Goal: Information Seeking & Learning: Learn about a topic

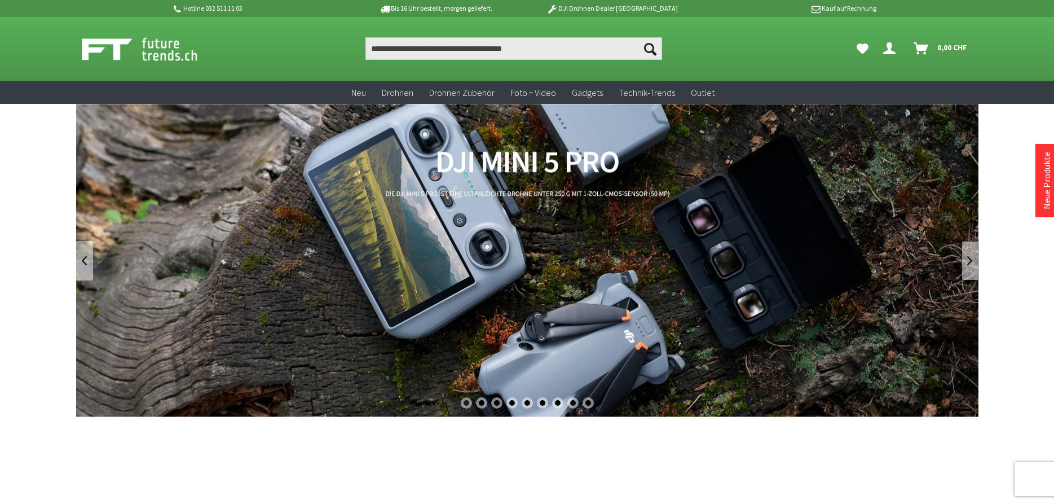
click at [967, 254] on link at bounding box center [970, 260] width 17 height 39
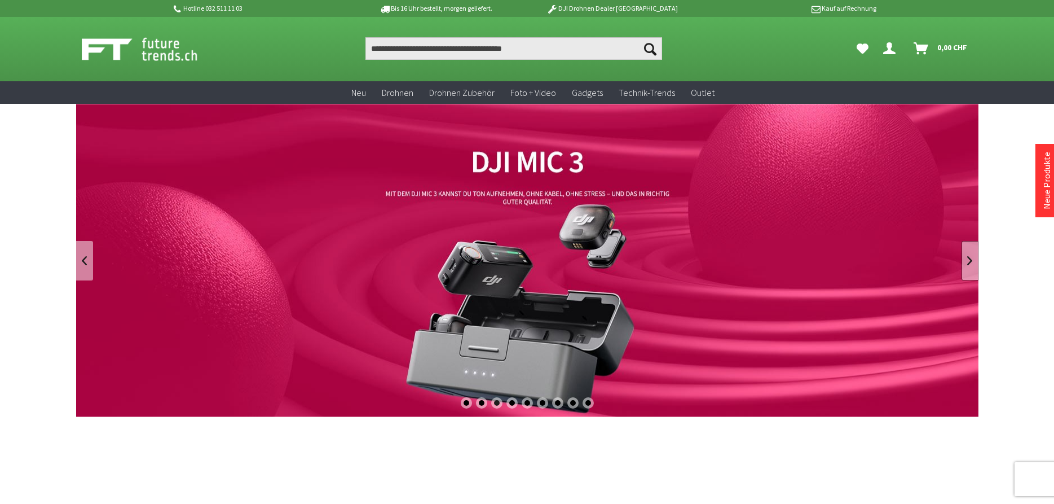
click at [970, 254] on link at bounding box center [970, 260] width 17 height 39
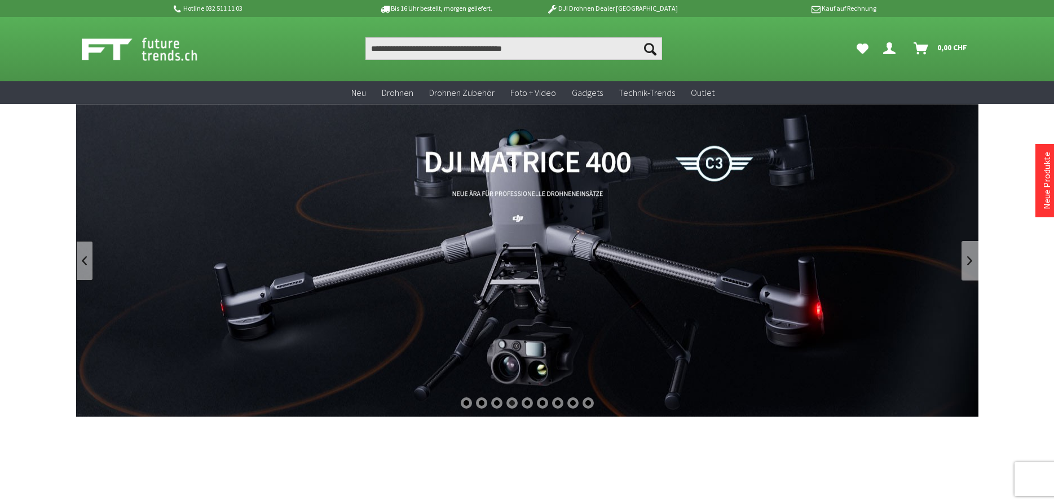
click at [89, 271] on link at bounding box center [84, 260] width 17 height 39
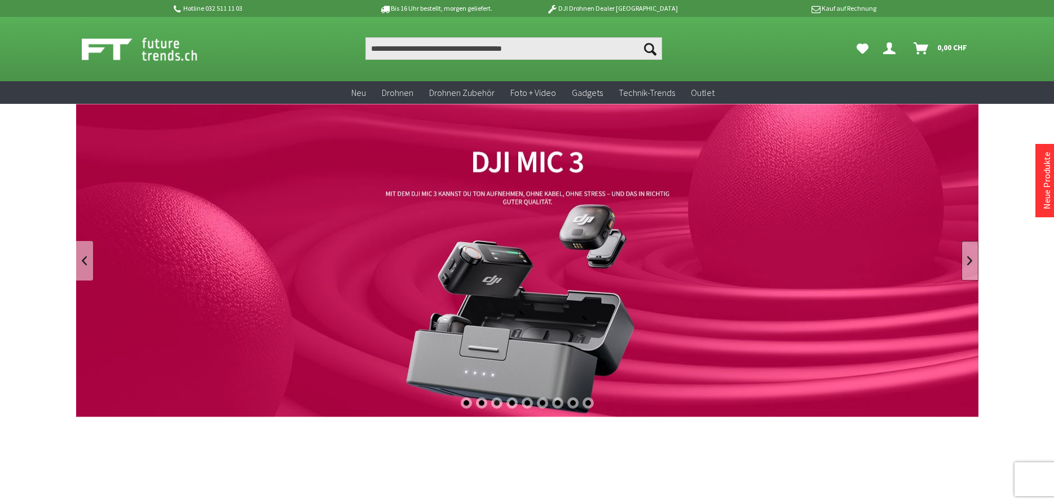
click at [962, 250] on link at bounding box center [970, 260] width 17 height 39
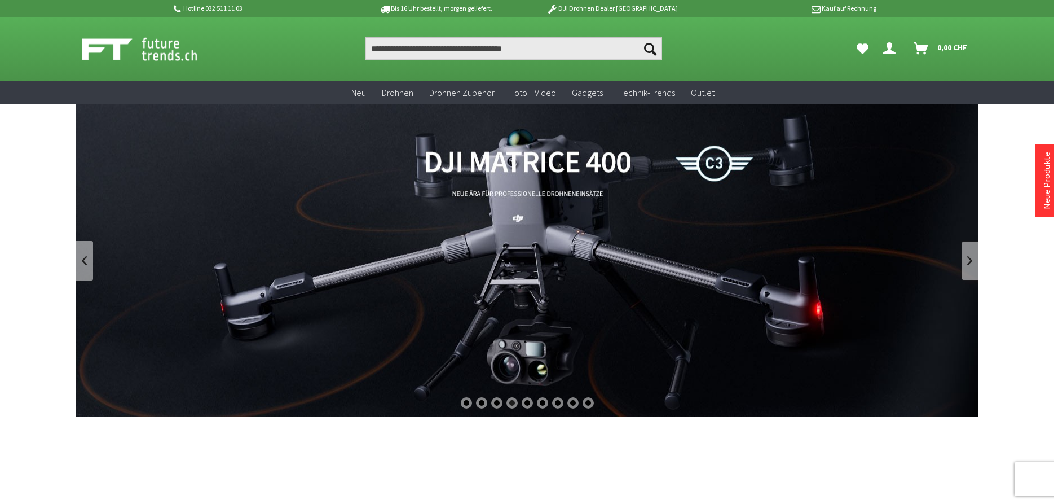
click at [966, 248] on link at bounding box center [970, 260] width 17 height 39
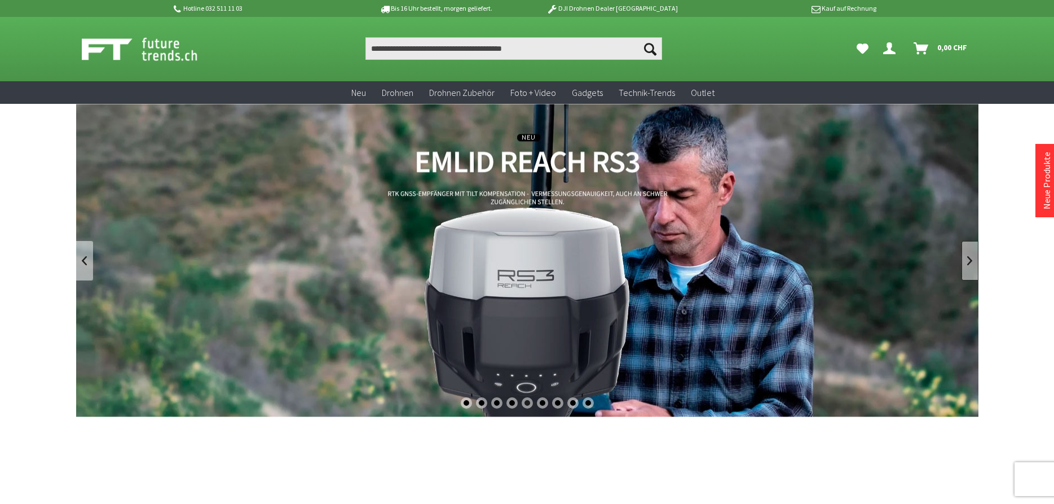
click at [970, 246] on link at bounding box center [970, 260] width 17 height 39
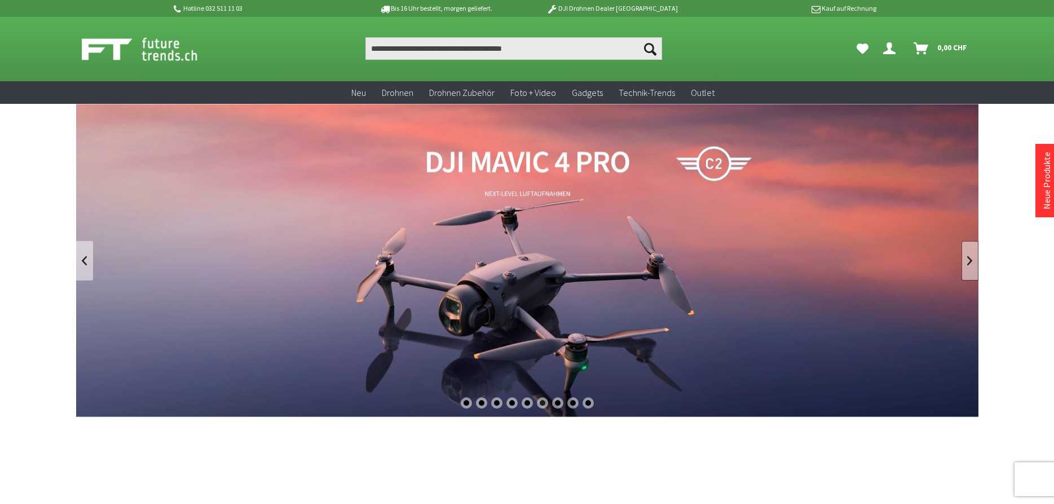
click at [970, 246] on link at bounding box center [970, 260] width 17 height 39
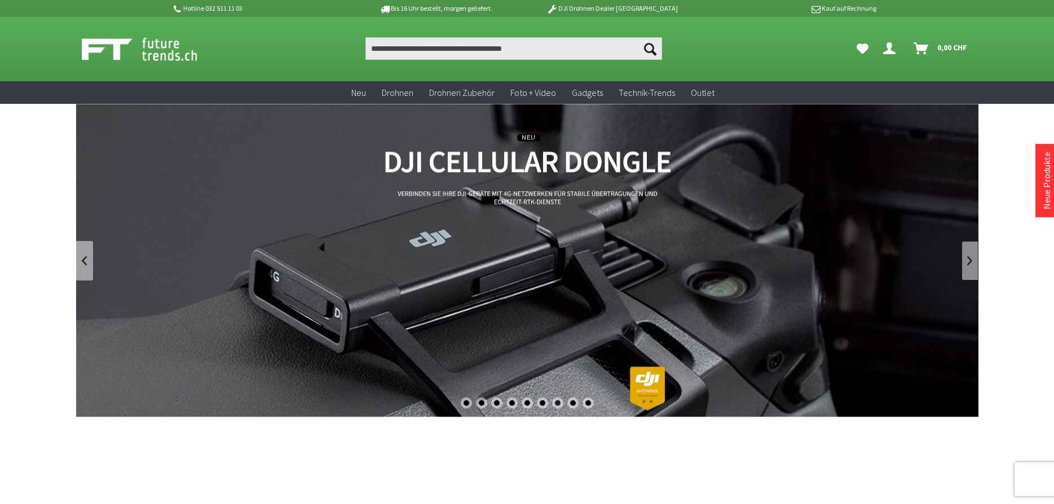
click at [969, 245] on link at bounding box center [970, 260] width 17 height 39
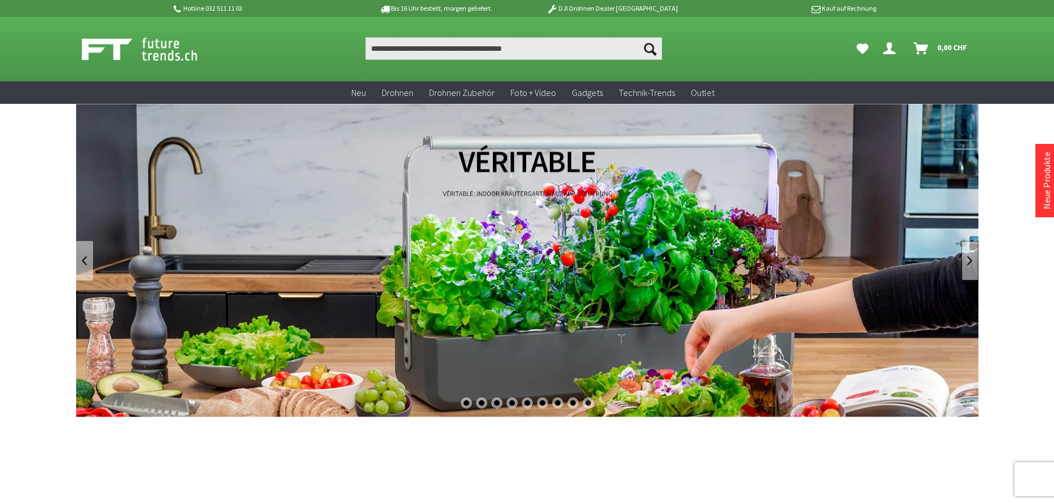
click at [969, 245] on link at bounding box center [970, 260] width 17 height 39
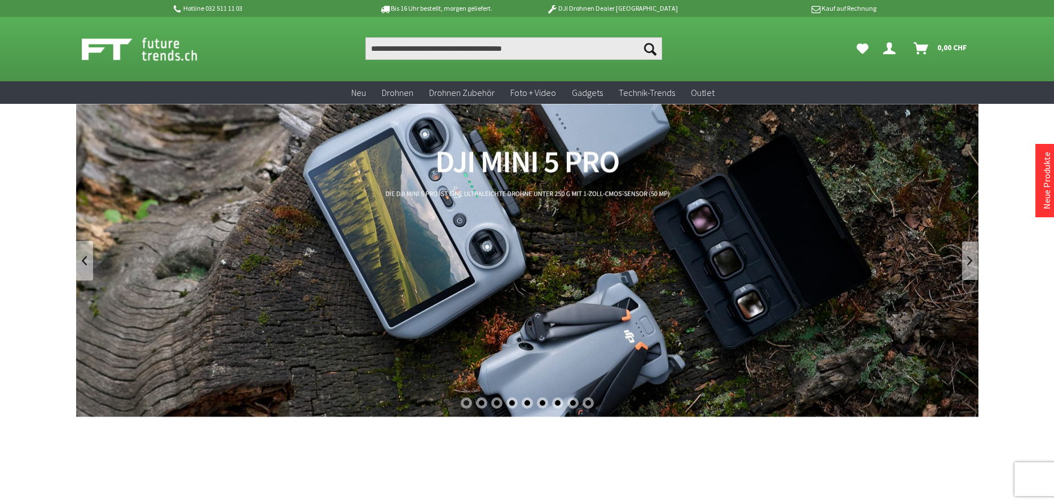
click at [966, 257] on link at bounding box center [970, 260] width 17 height 39
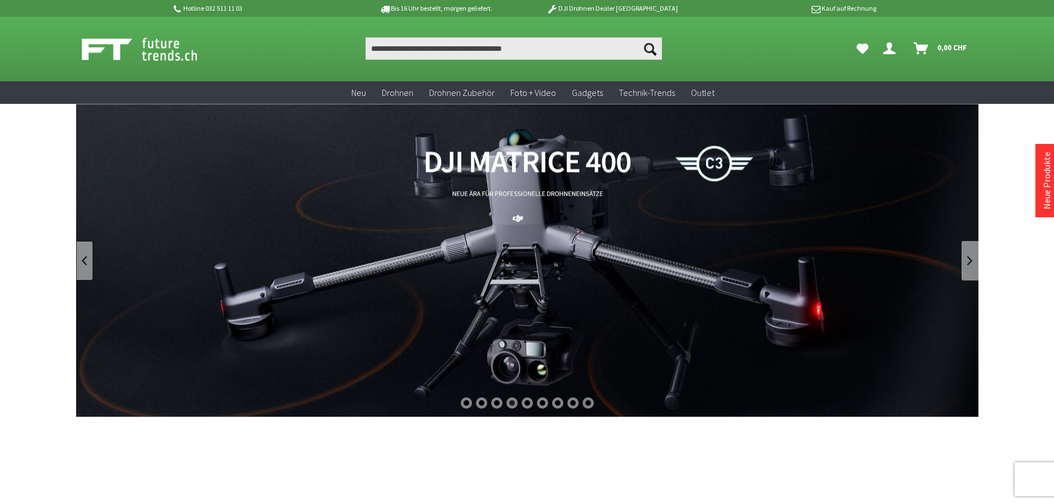
click at [76, 275] on link at bounding box center [84, 260] width 17 height 39
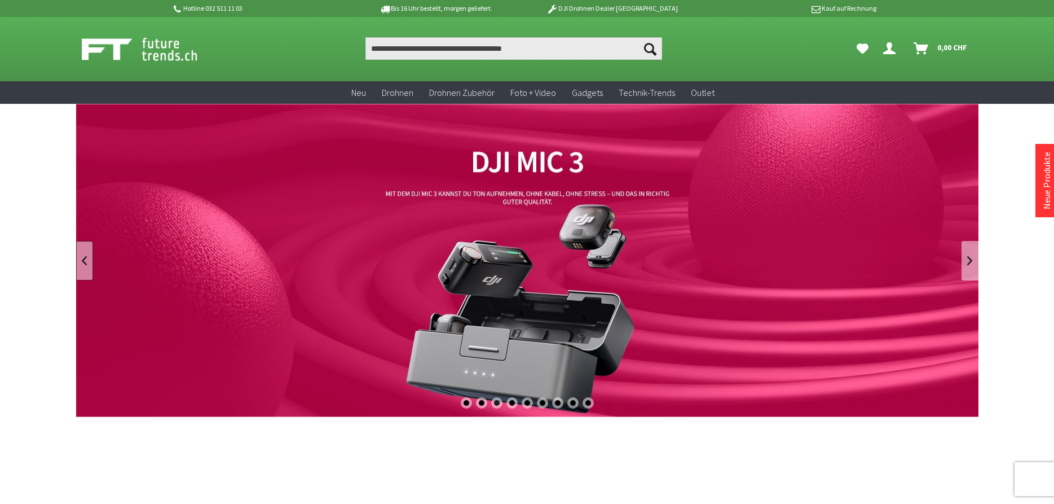
click at [77, 274] on link at bounding box center [84, 260] width 17 height 39
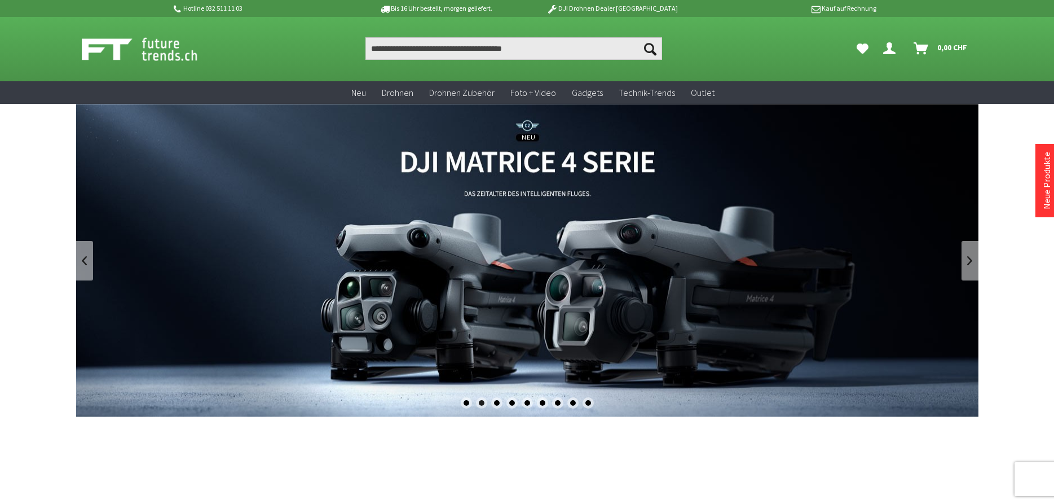
click at [543, 272] on link "DJI Matrice 4 Enterprise Drohnen Serie - M4T und M4E" at bounding box center [527, 260] width 902 height 313
